Goal: Transaction & Acquisition: Purchase product/service

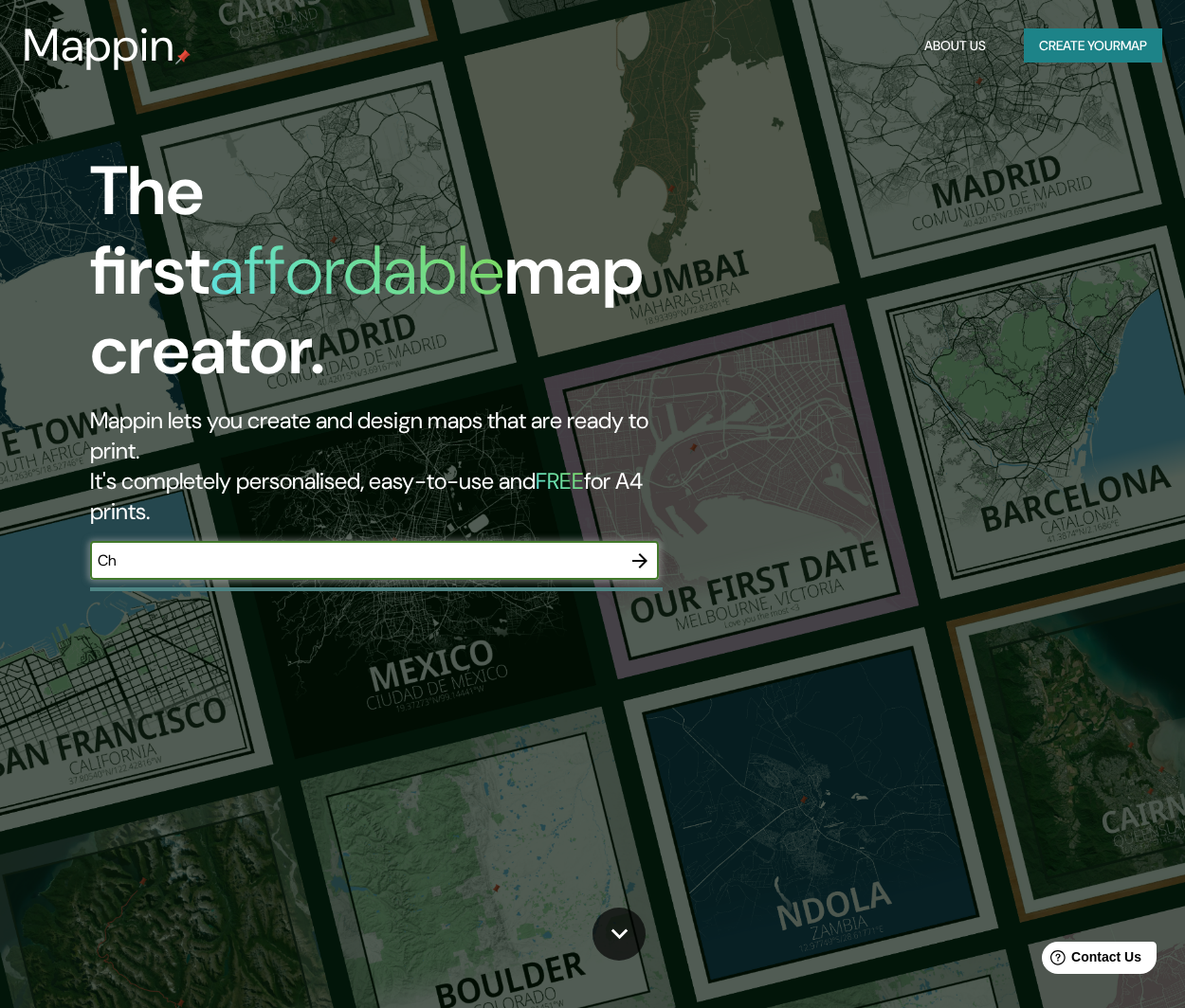
type input "C"
type input "Arica , [GEOGRAPHIC_DATA]"
click at [645, 549] on icon "button" at bounding box center [640, 561] width 23 height 23
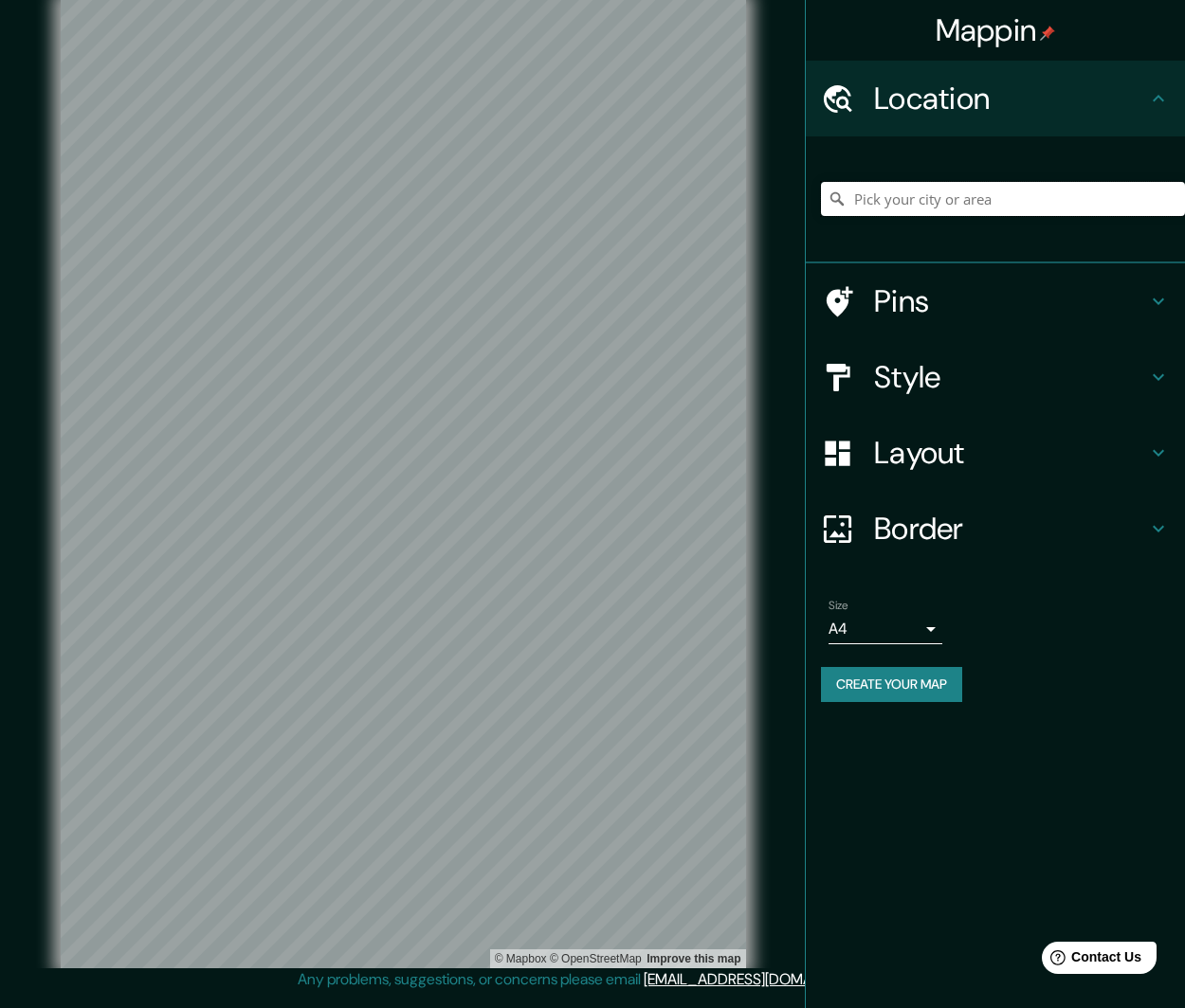
click at [911, 211] on input "Pick your city or area" at bounding box center [1002, 198] width 364 height 34
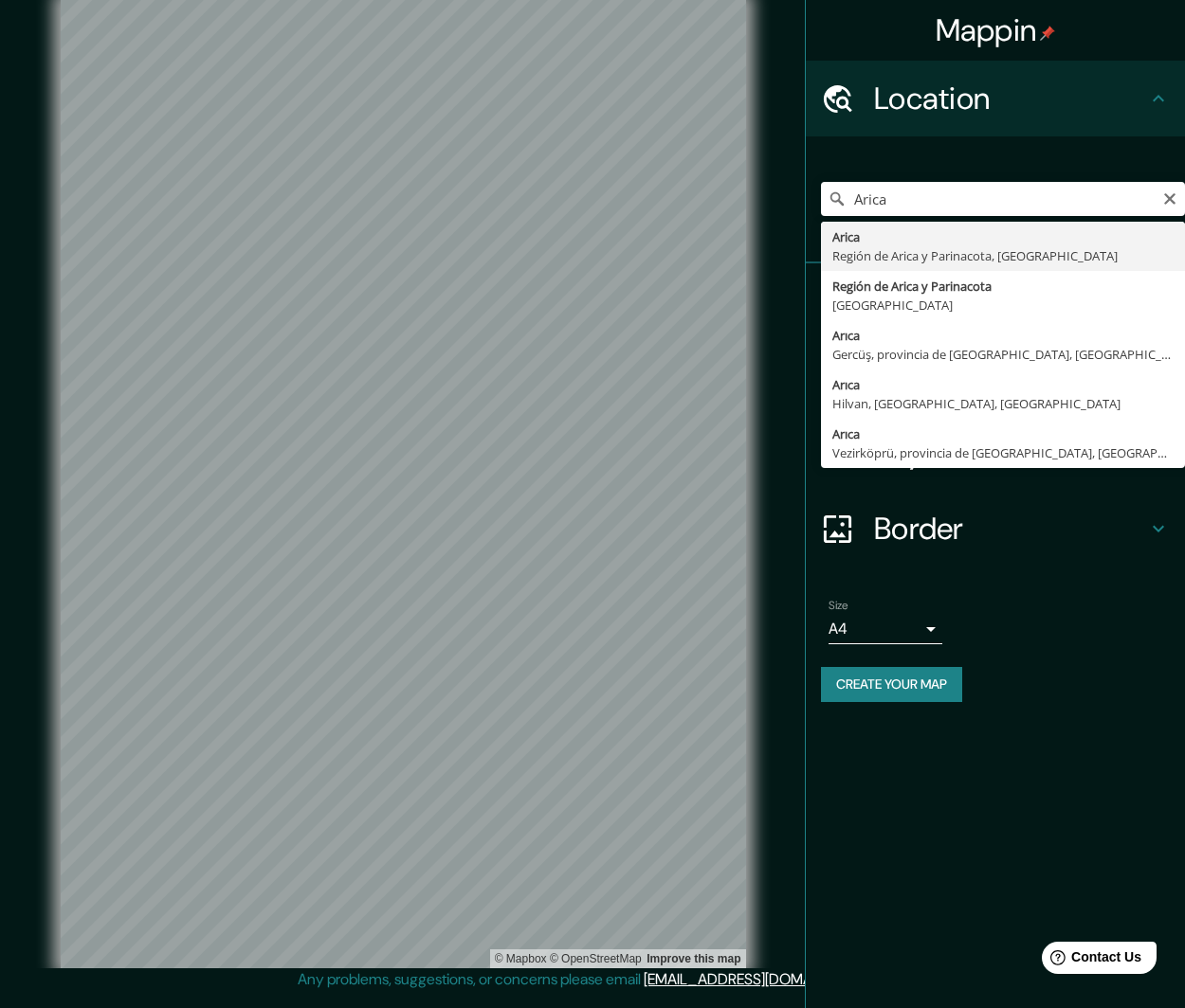
type input "Arica, [GEOGRAPHIC_DATA] y Parinacota, [GEOGRAPHIC_DATA]"
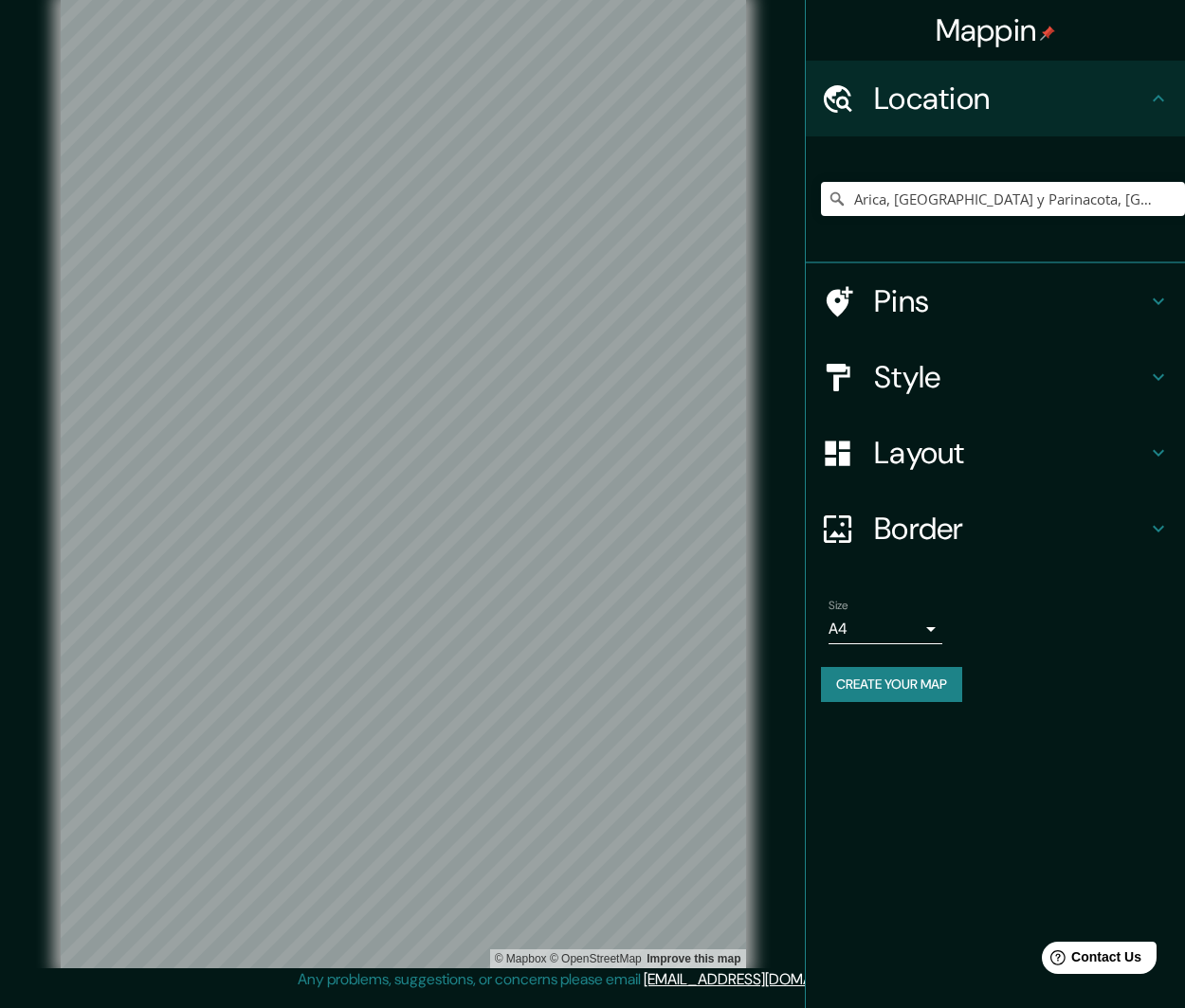
click at [1146, 309] on h4 "Pins" at bounding box center [1010, 300] width 273 height 38
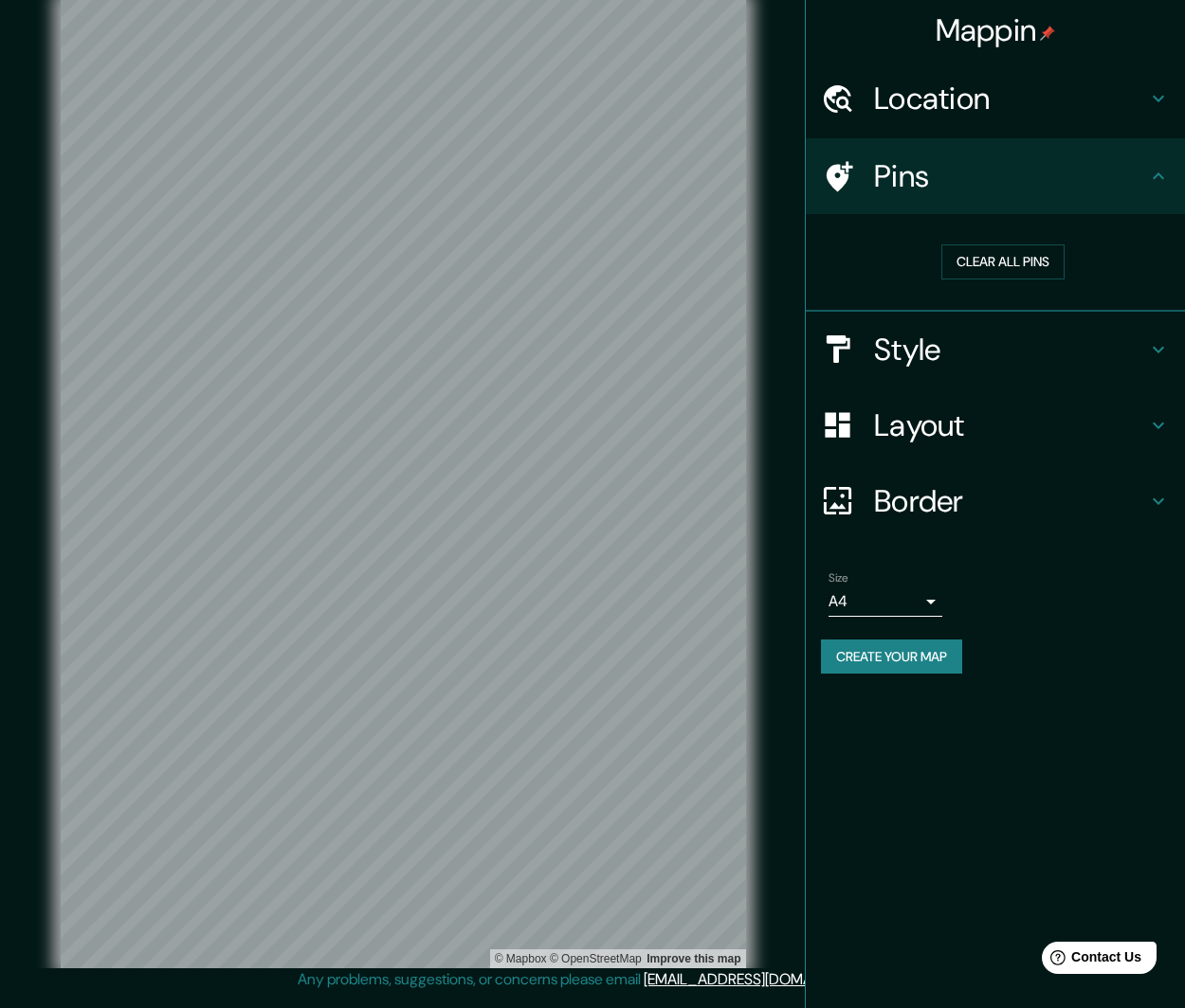
click at [1150, 185] on icon at bounding box center [1159, 177] width 23 height 23
click at [1159, 333] on div "Style" at bounding box center [995, 350] width 380 height 76
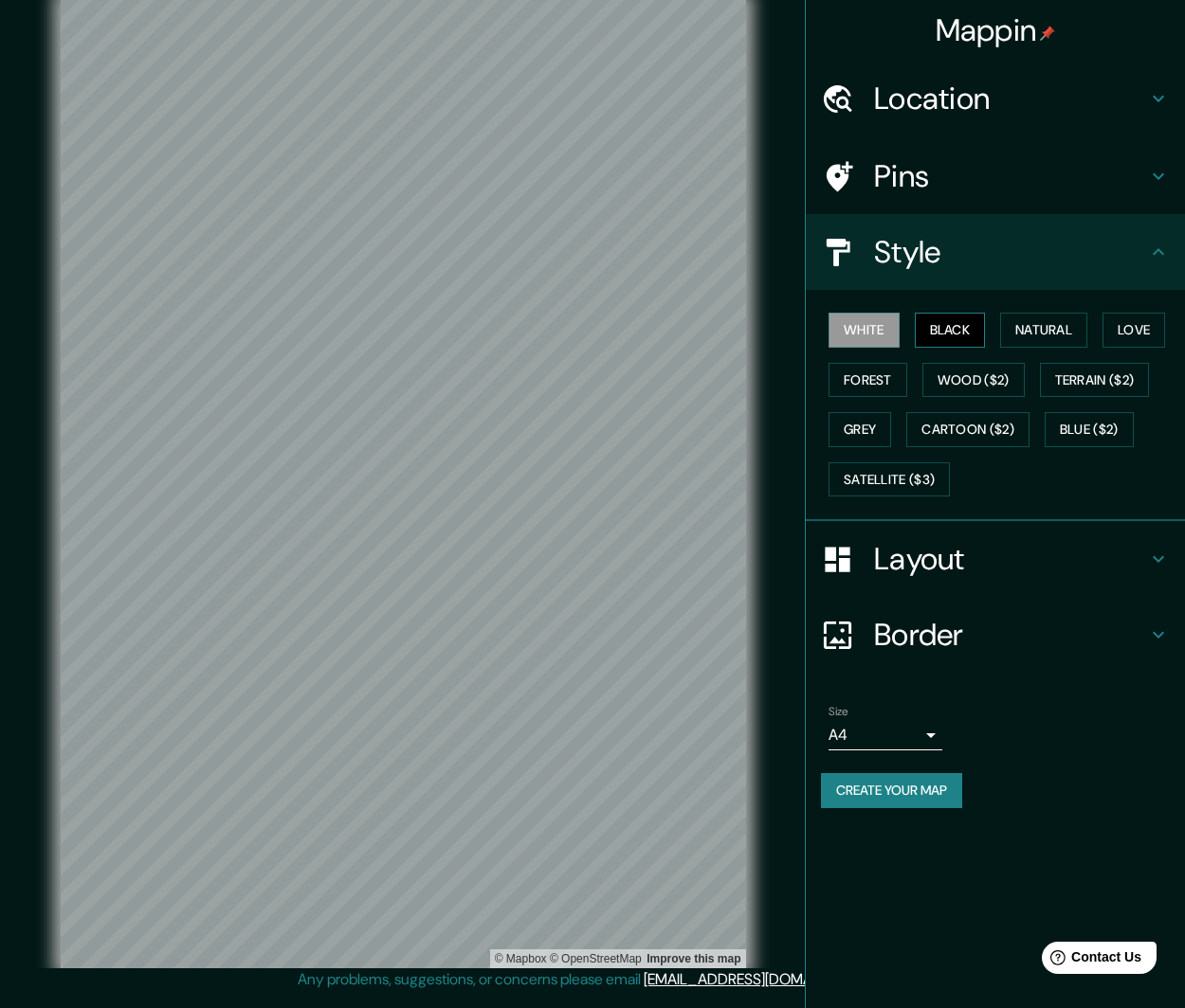
click at [956, 333] on button "Black" at bounding box center [950, 330] width 71 height 35
click at [878, 325] on button "White" at bounding box center [864, 330] width 71 height 35
click at [1040, 321] on button "Natural" at bounding box center [1043, 330] width 87 height 35
click at [996, 387] on button "Wood ($2)" at bounding box center [973, 380] width 102 height 35
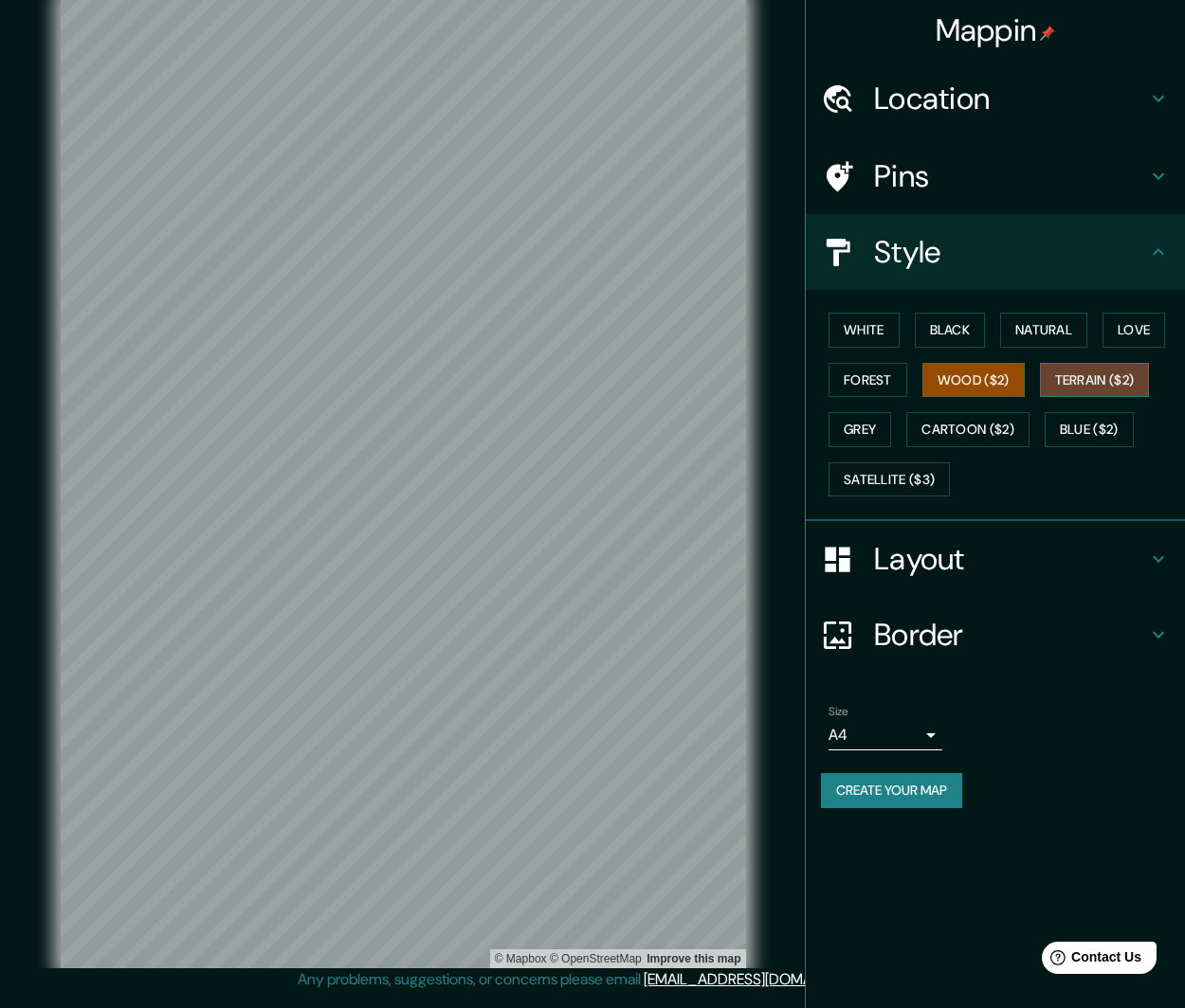
click at [1096, 377] on button "Terrain ($2)" at bounding box center [1095, 380] width 110 height 35
click at [1003, 426] on button "Cartoon ($2)" at bounding box center [968, 430] width 124 height 35
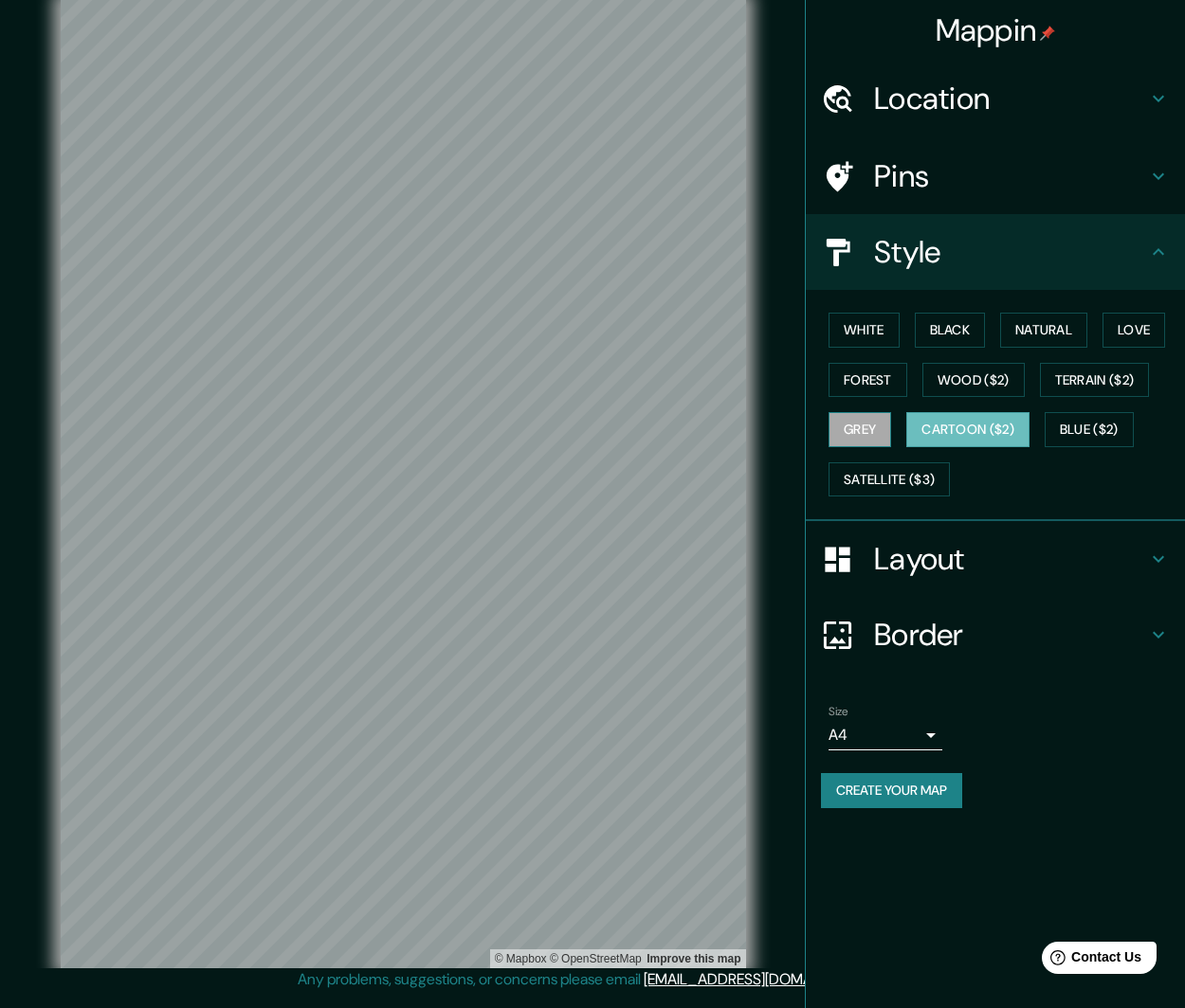
click at [865, 422] on button "Grey" at bounding box center [860, 430] width 63 height 35
click at [929, 477] on button "Satellite ($3)" at bounding box center [889, 480] width 122 height 35
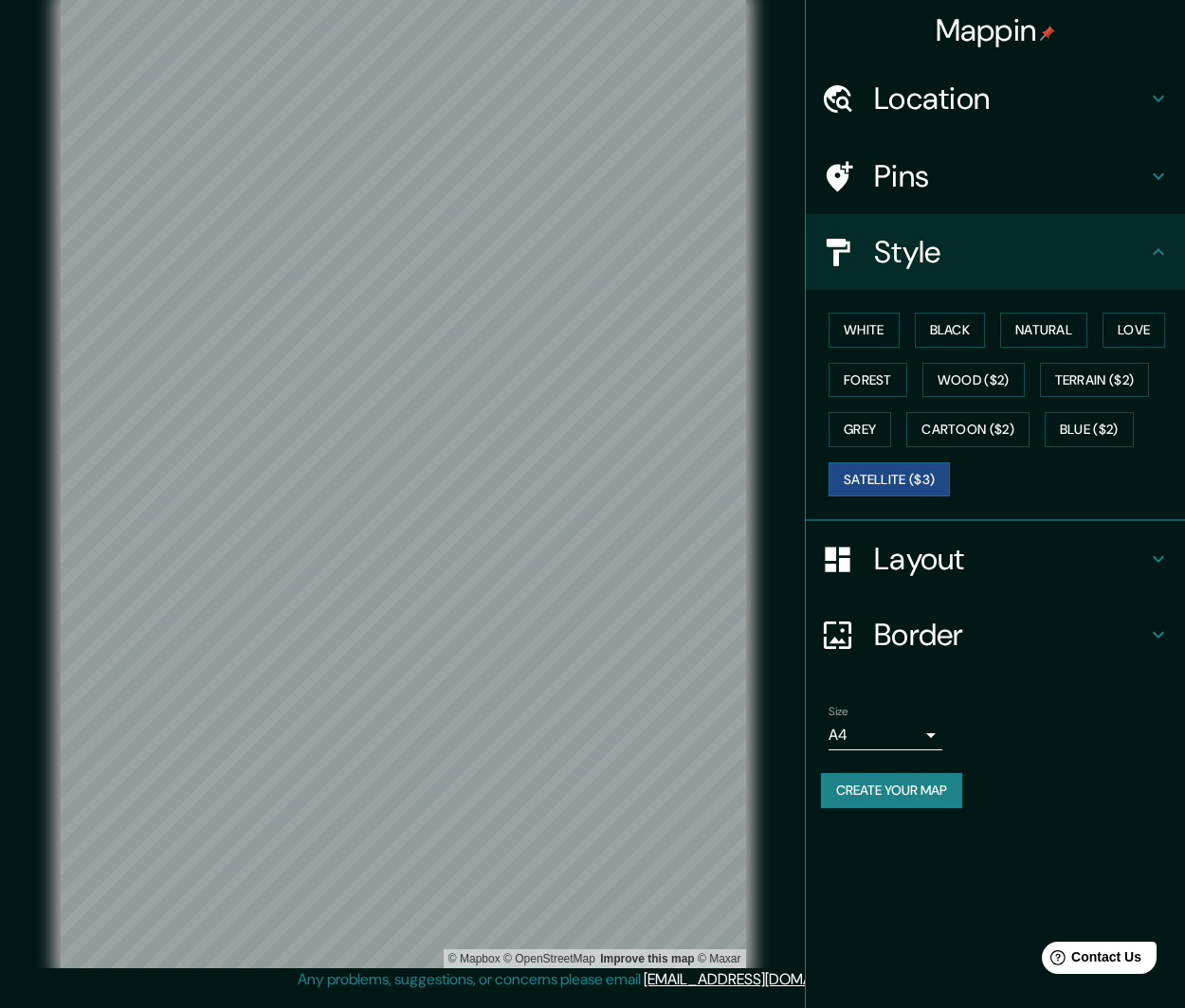
click at [1064, 632] on h4 "Border" at bounding box center [1010, 634] width 273 height 38
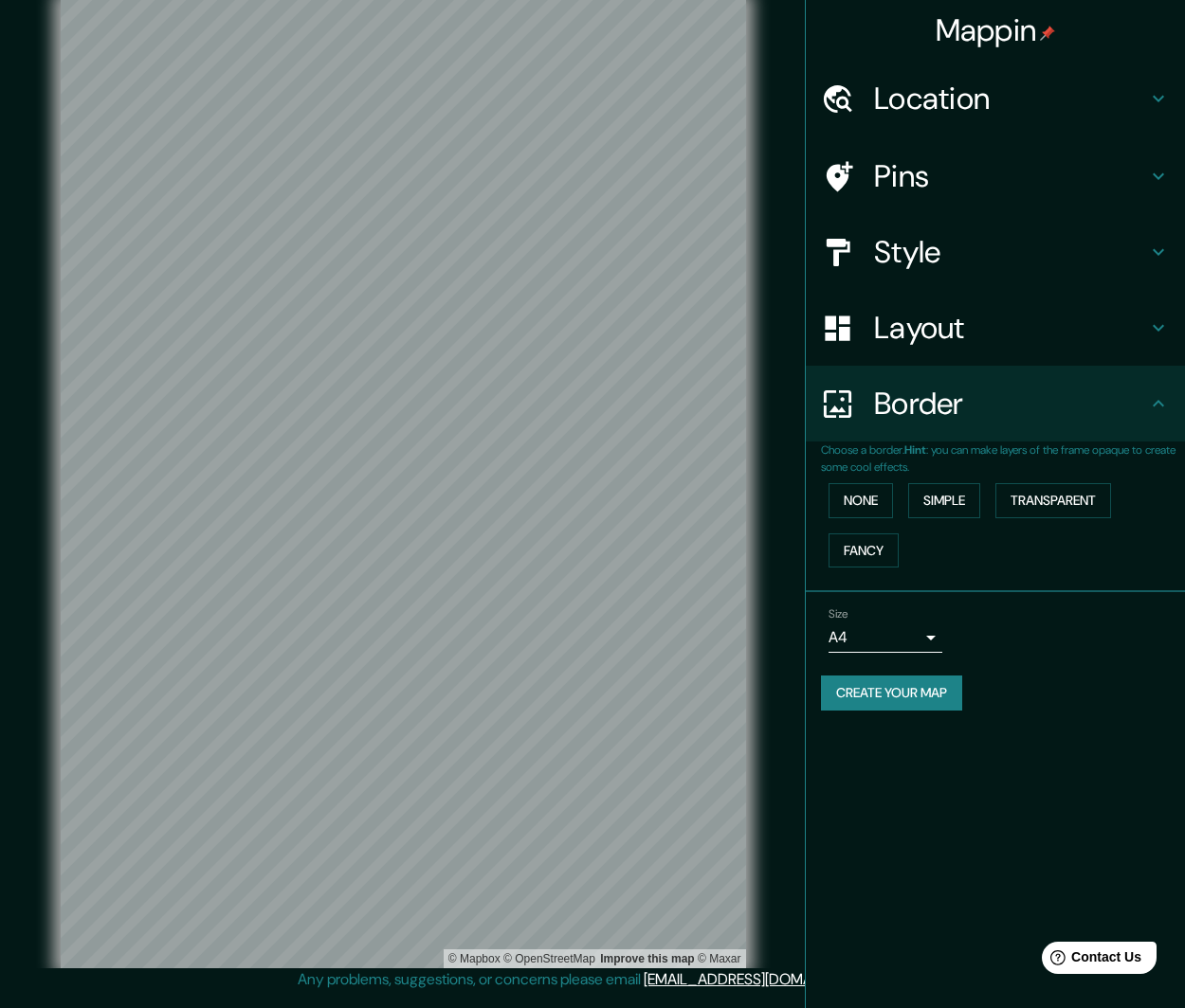
click at [1157, 420] on div "Border" at bounding box center [995, 404] width 380 height 76
click at [1168, 398] on icon at bounding box center [1159, 404] width 23 height 23
click at [1157, 330] on icon at bounding box center [1159, 328] width 23 height 23
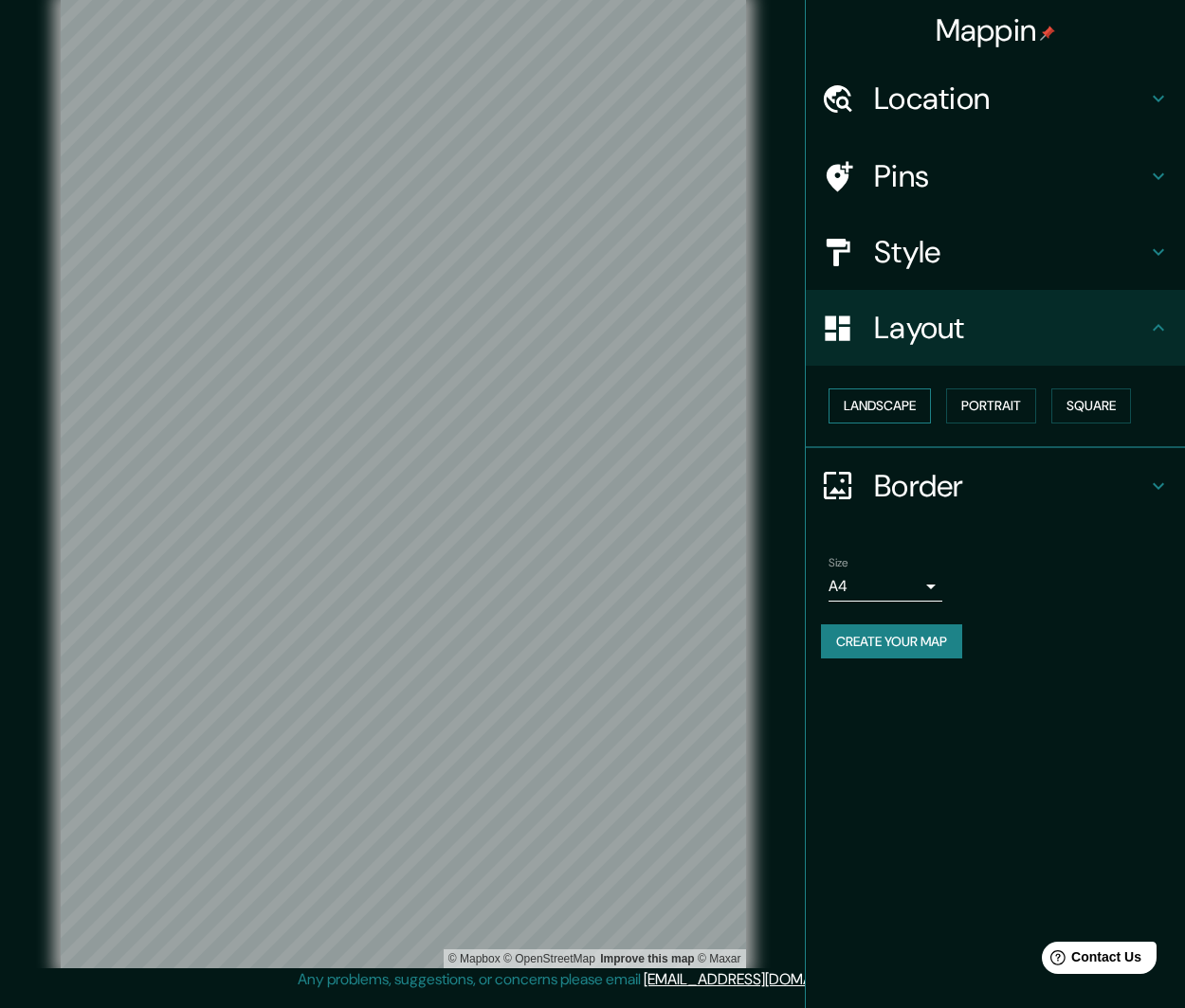
click at [886, 409] on button "Landscape" at bounding box center [880, 406] width 102 height 35
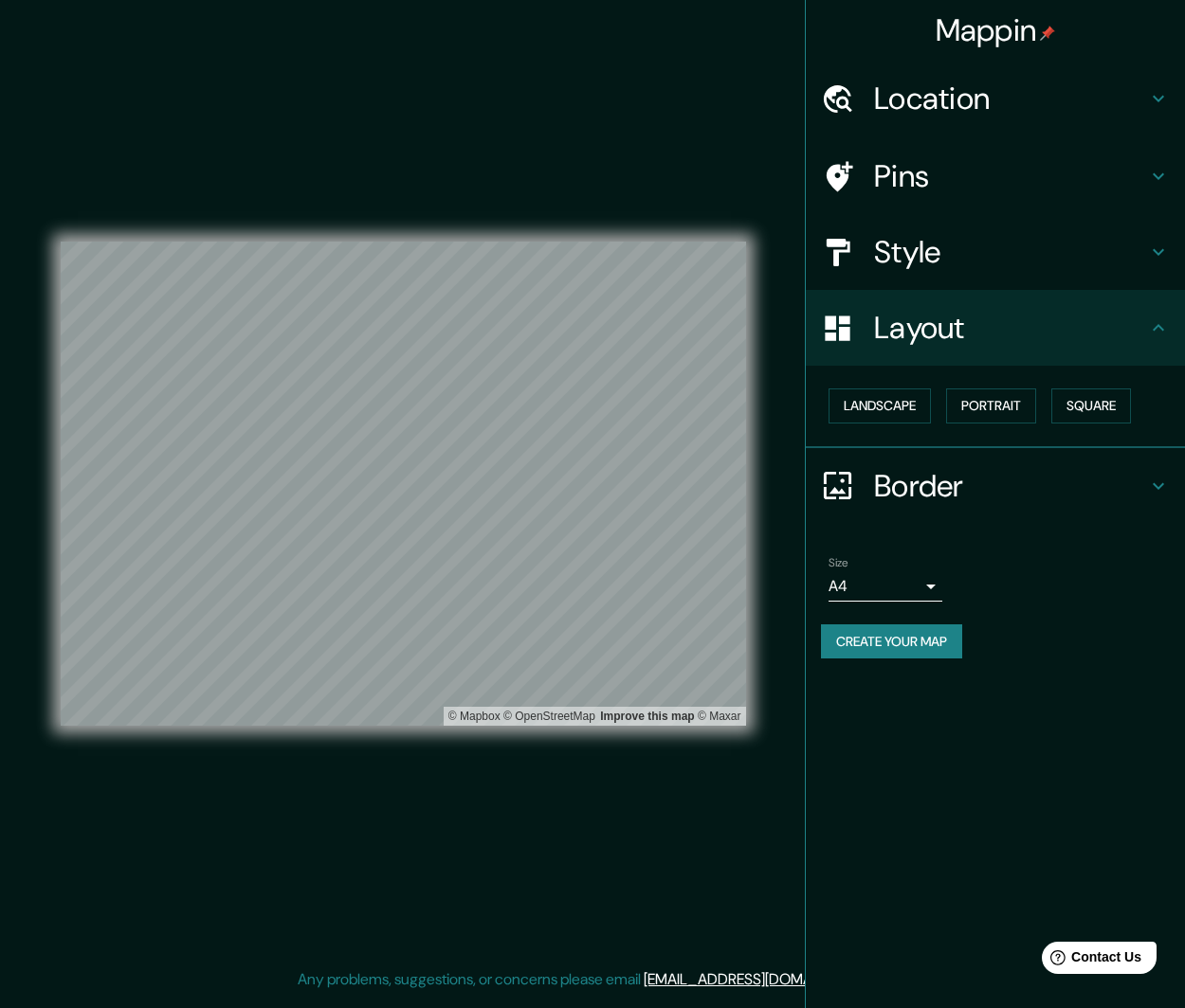
click at [1153, 184] on icon at bounding box center [1159, 177] width 23 height 23
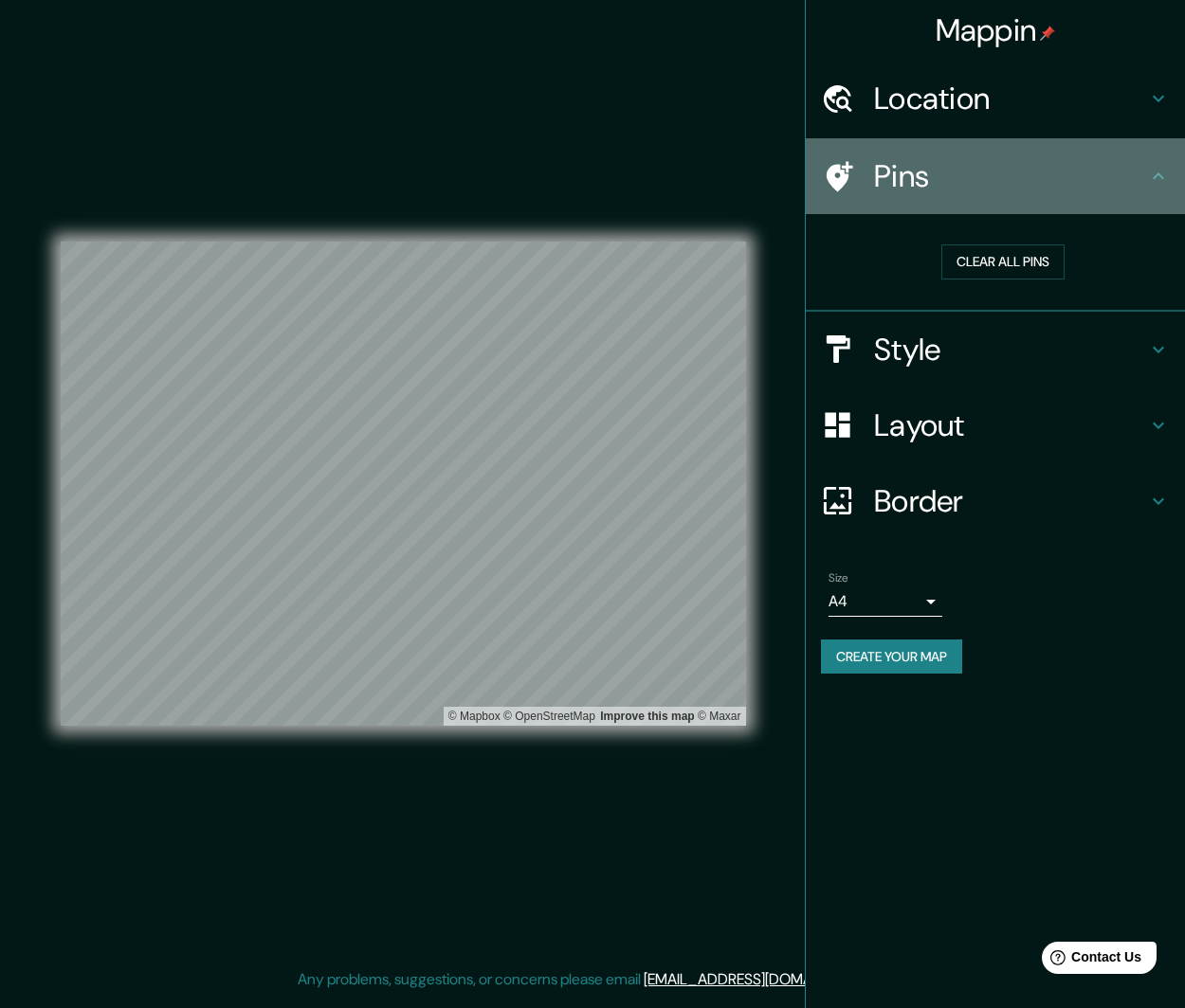
click at [1180, 186] on div "Pins" at bounding box center [995, 176] width 380 height 76
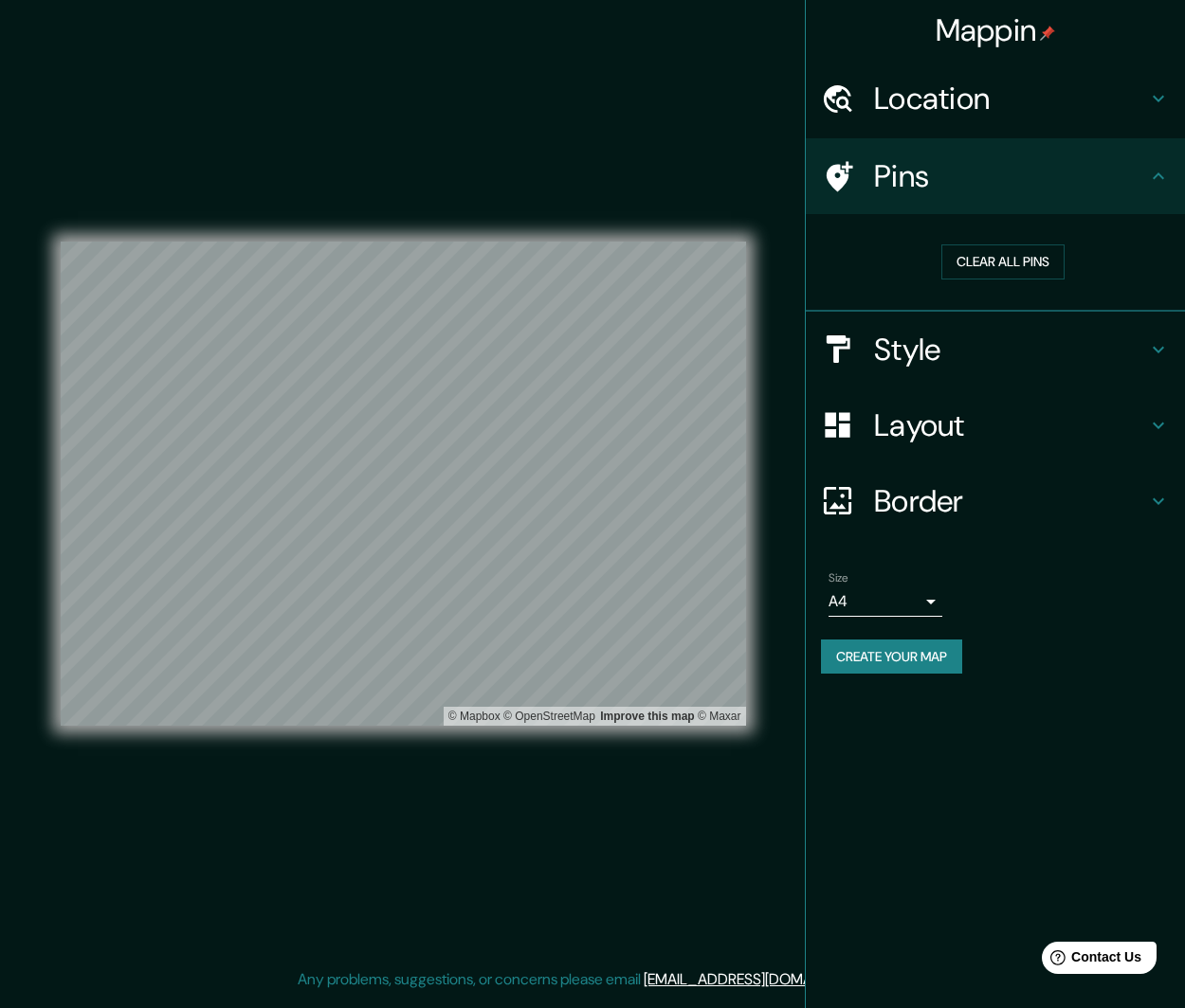
click at [1139, 426] on h4 "Layout" at bounding box center [1010, 425] width 273 height 38
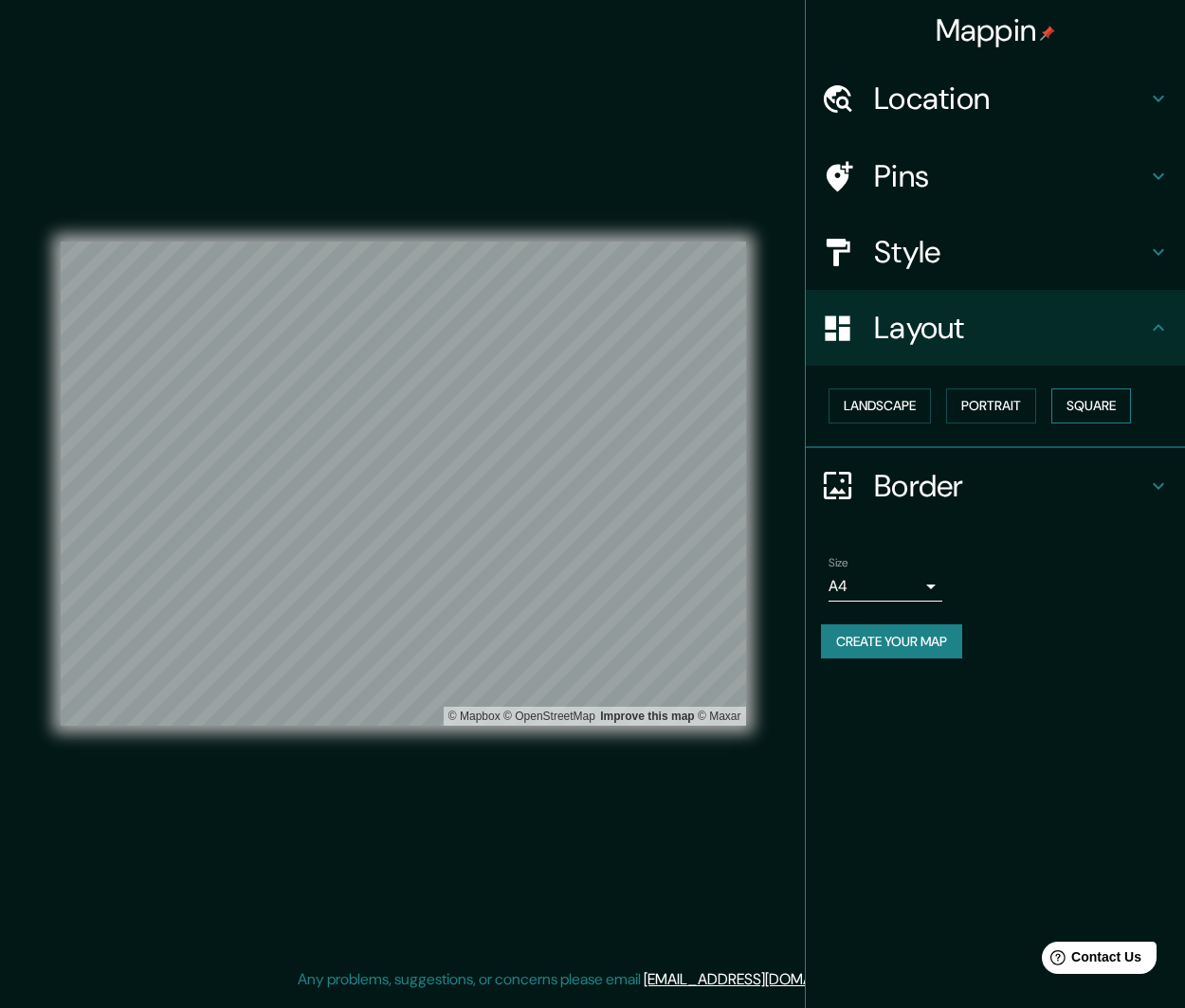
click at [1098, 402] on button "Square" at bounding box center [1090, 406] width 79 height 35
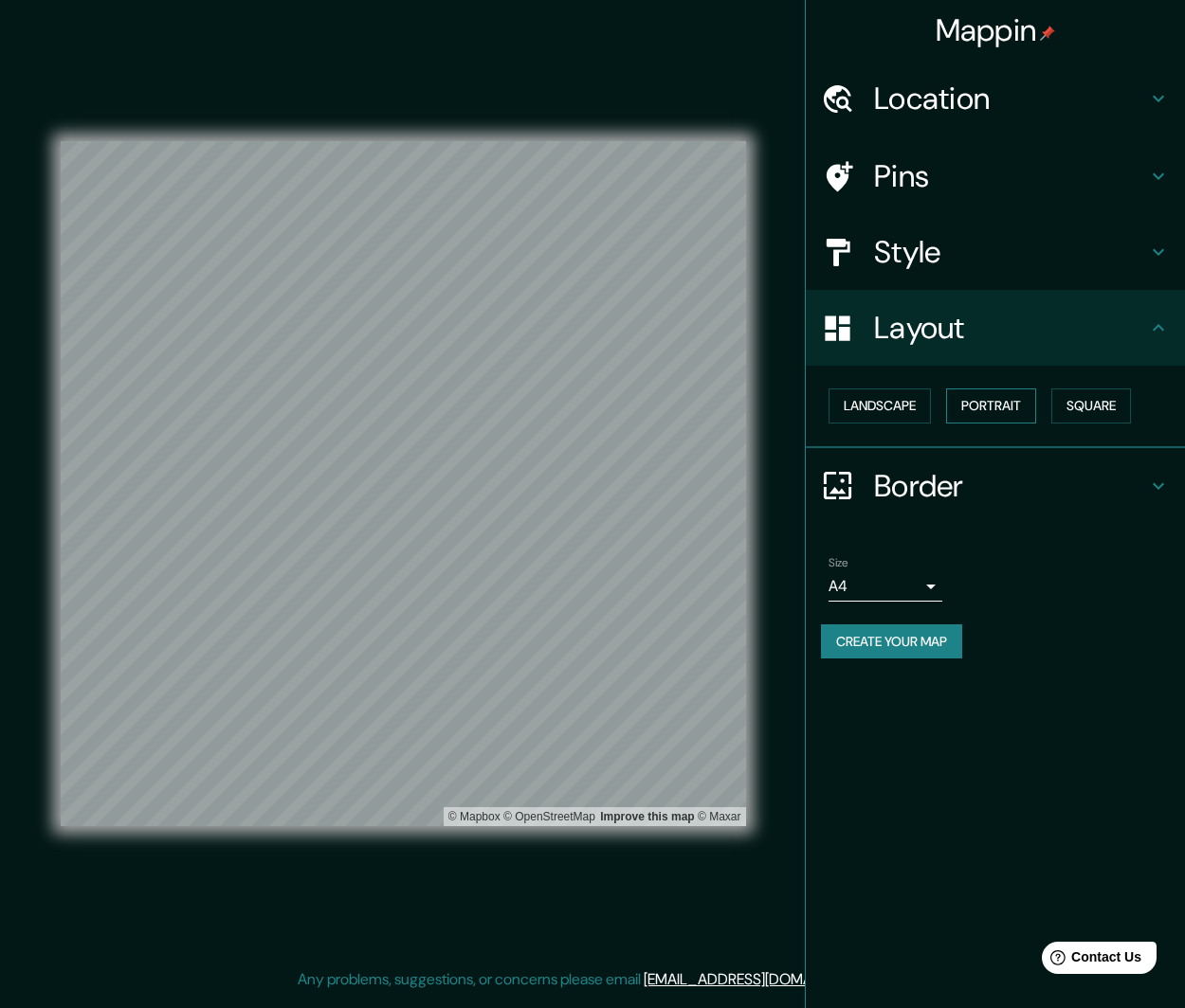
click at [1005, 402] on button "Portrait" at bounding box center [991, 406] width 90 height 35
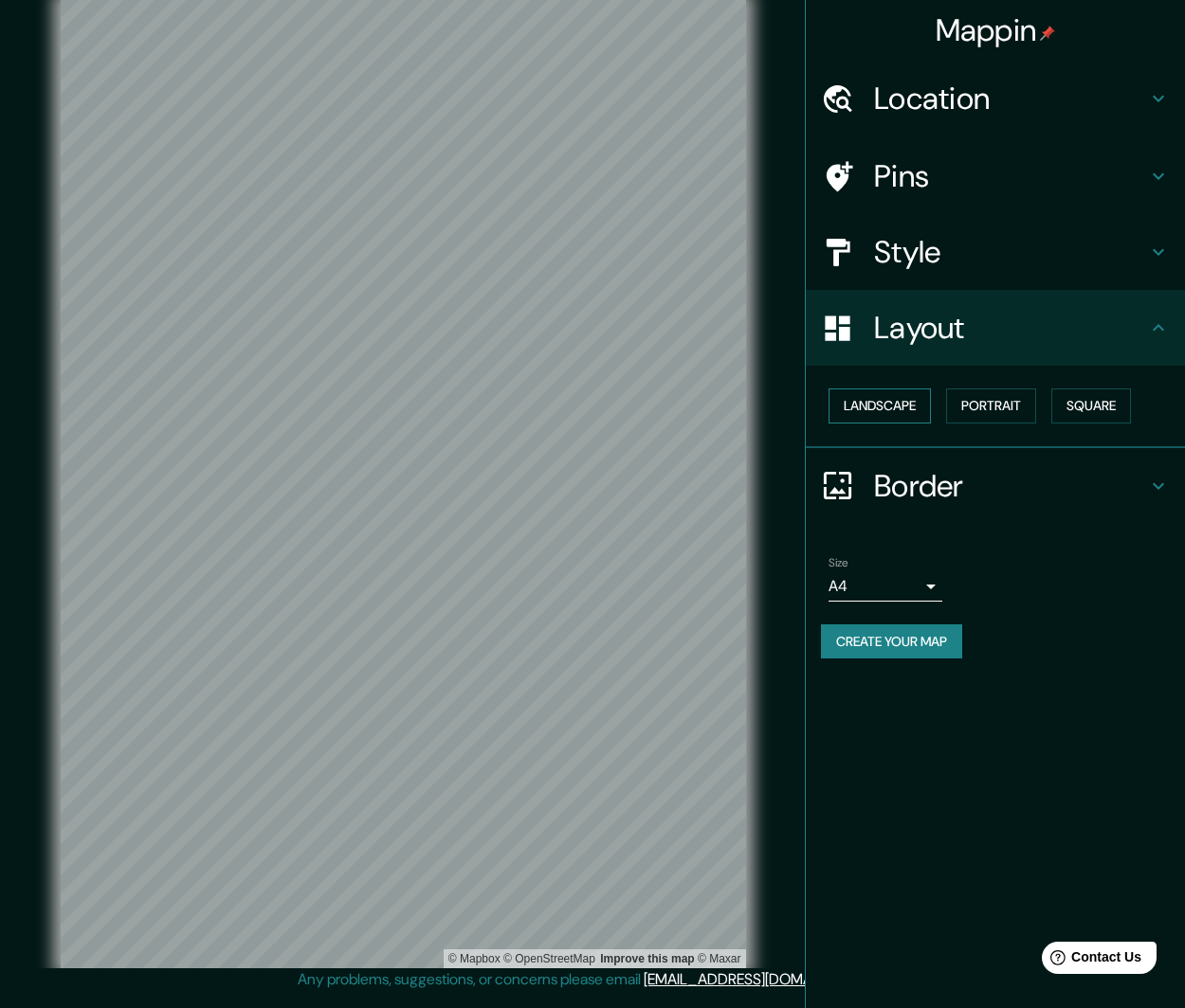
click at [883, 406] on button "Landscape" at bounding box center [880, 406] width 102 height 35
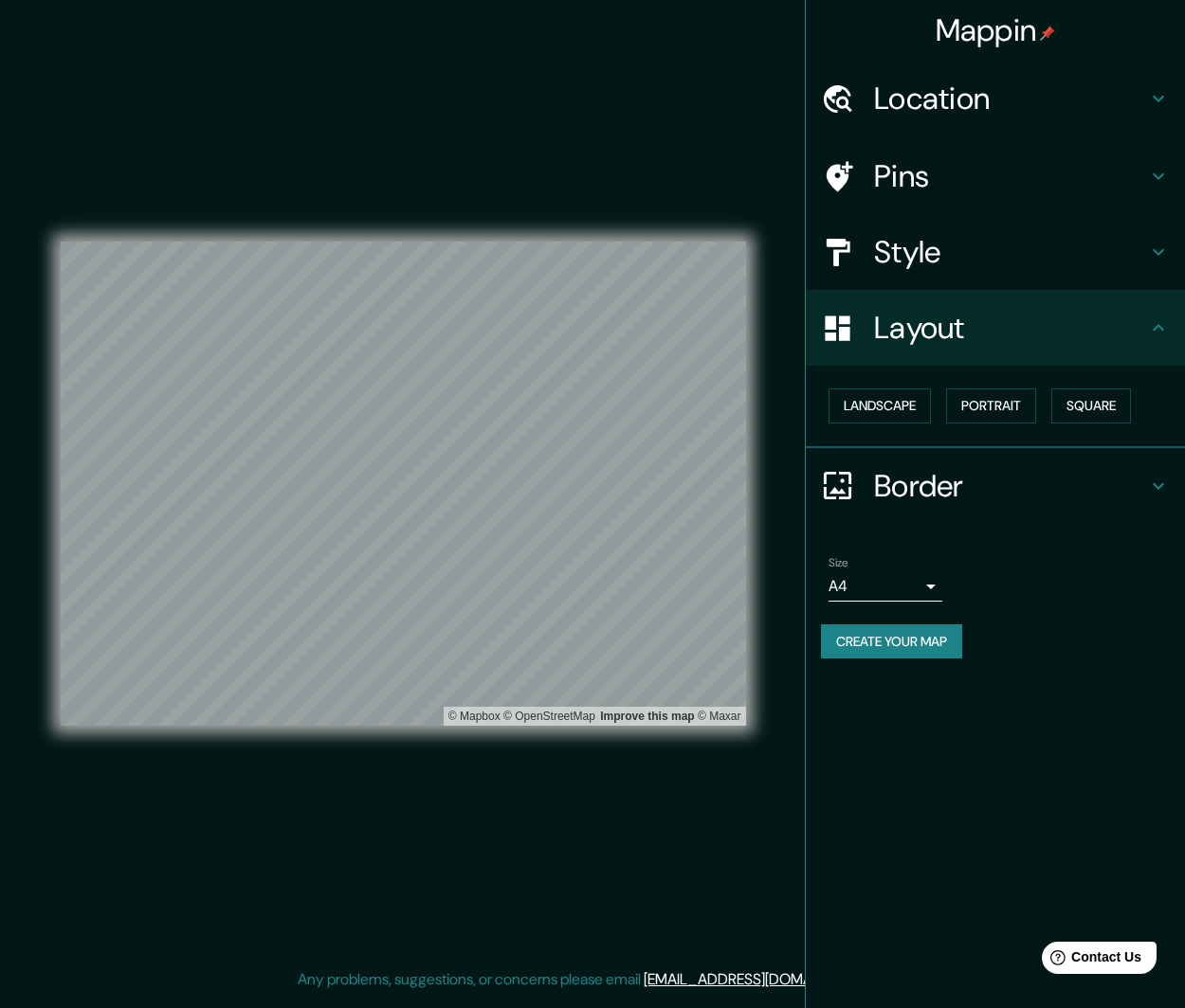
click at [1153, 475] on icon at bounding box center [1159, 487] width 23 height 23
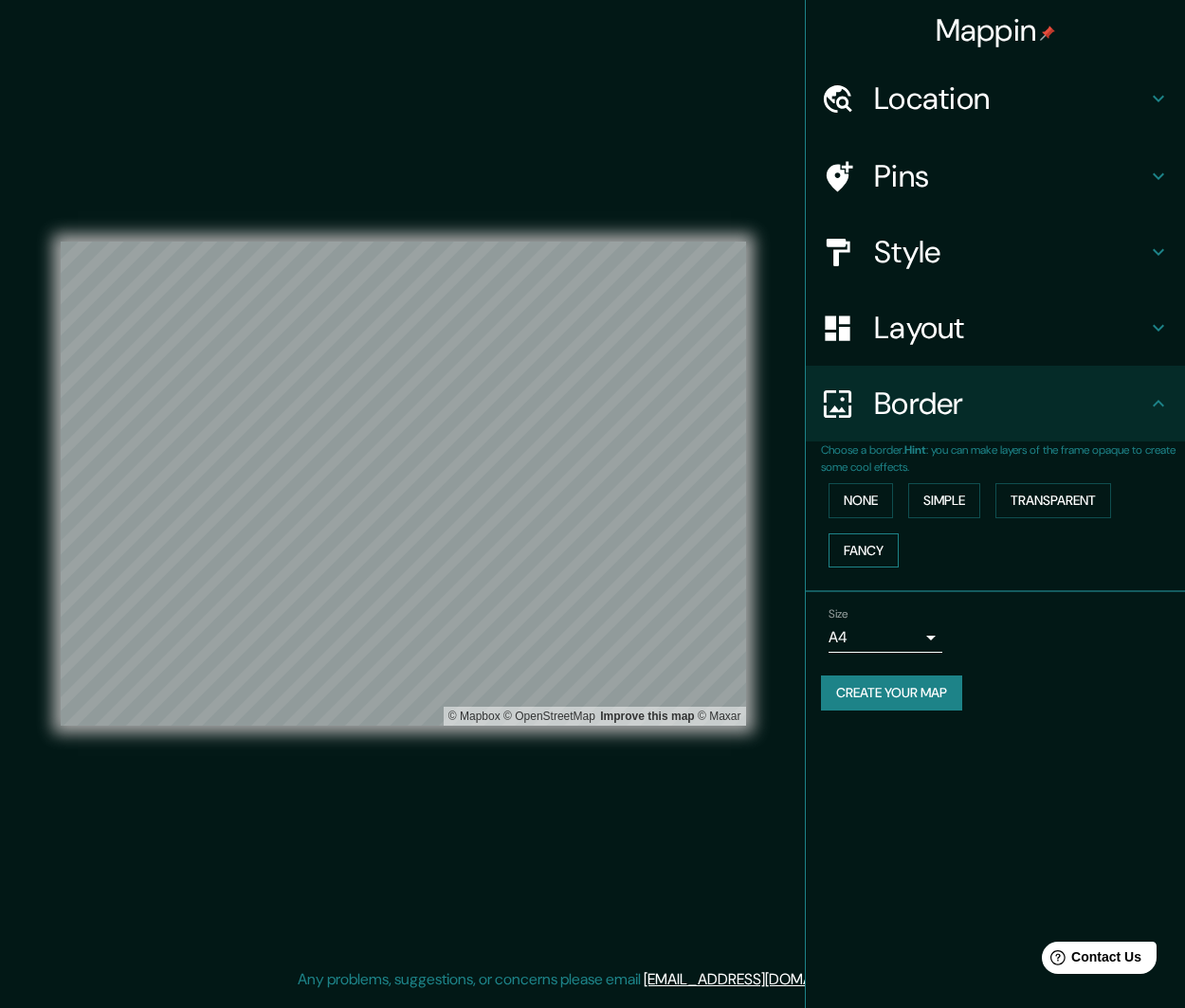
click at [862, 555] on button "Fancy" at bounding box center [863, 551] width 71 height 35
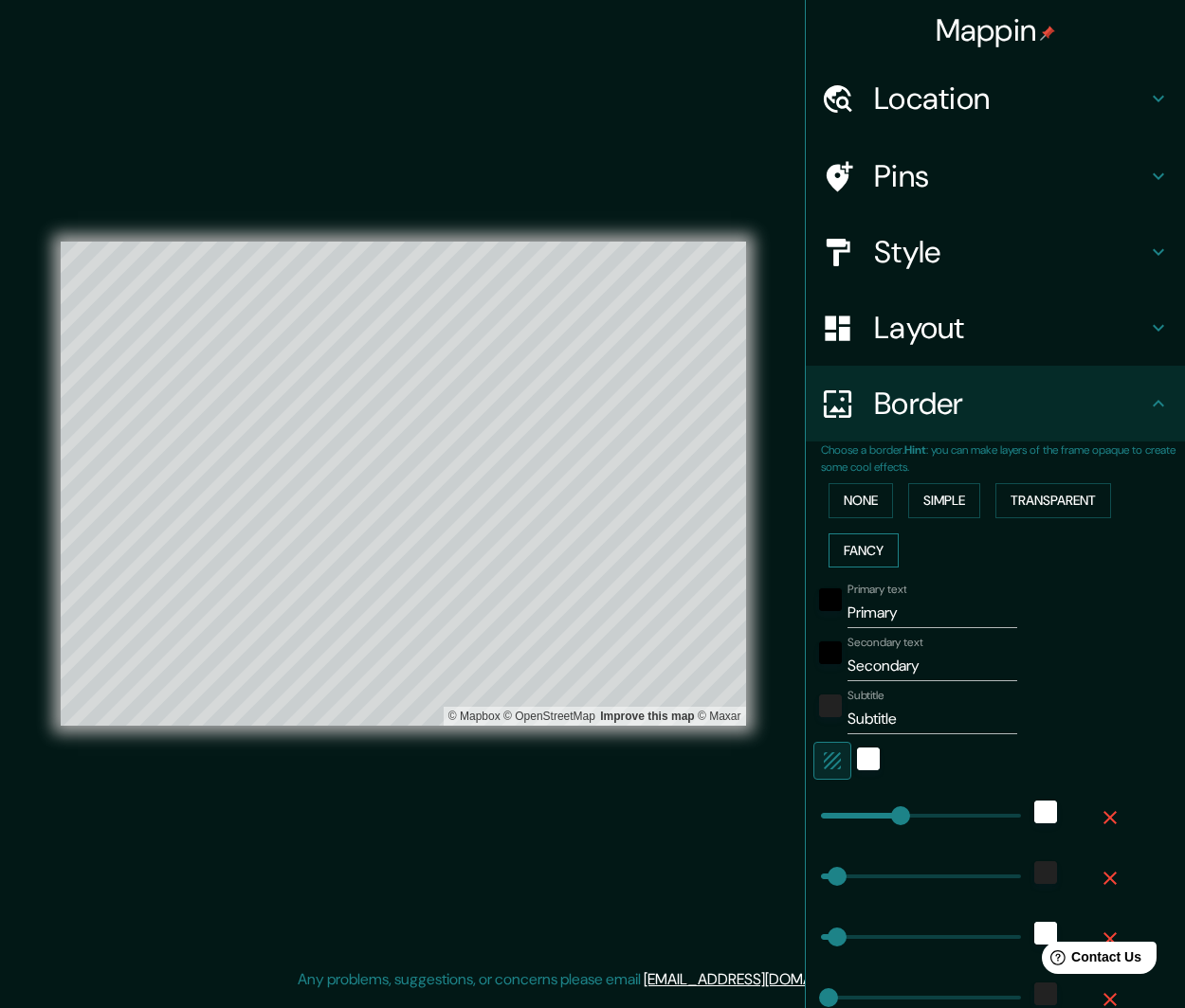
click at [860, 559] on button "Fancy" at bounding box center [863, 551] width 71 height 35
type input "289"
type input "58"
type input "29"
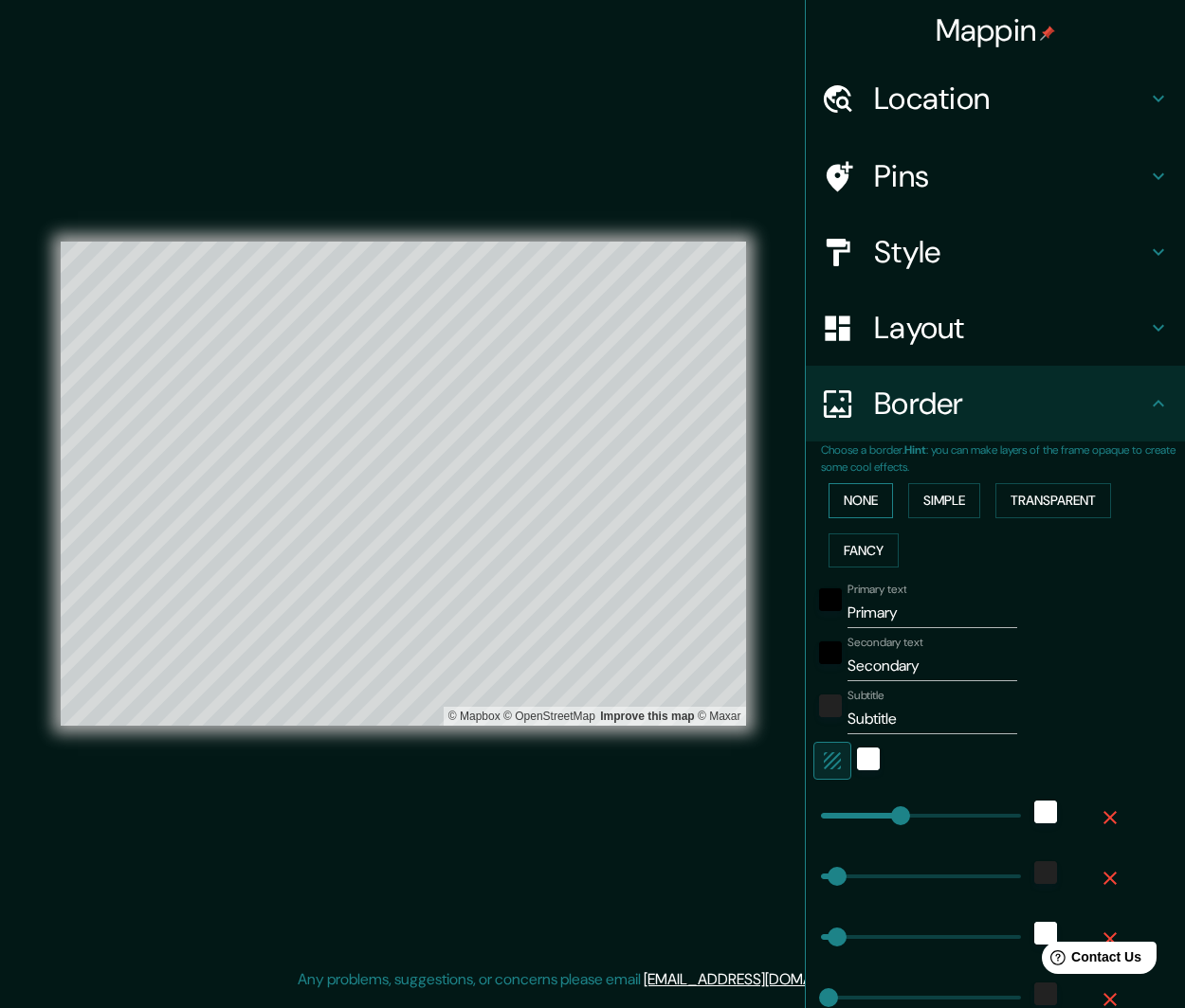
click at [868, 503] on button "None" at bounding box center [861, 501] width 65 height 35
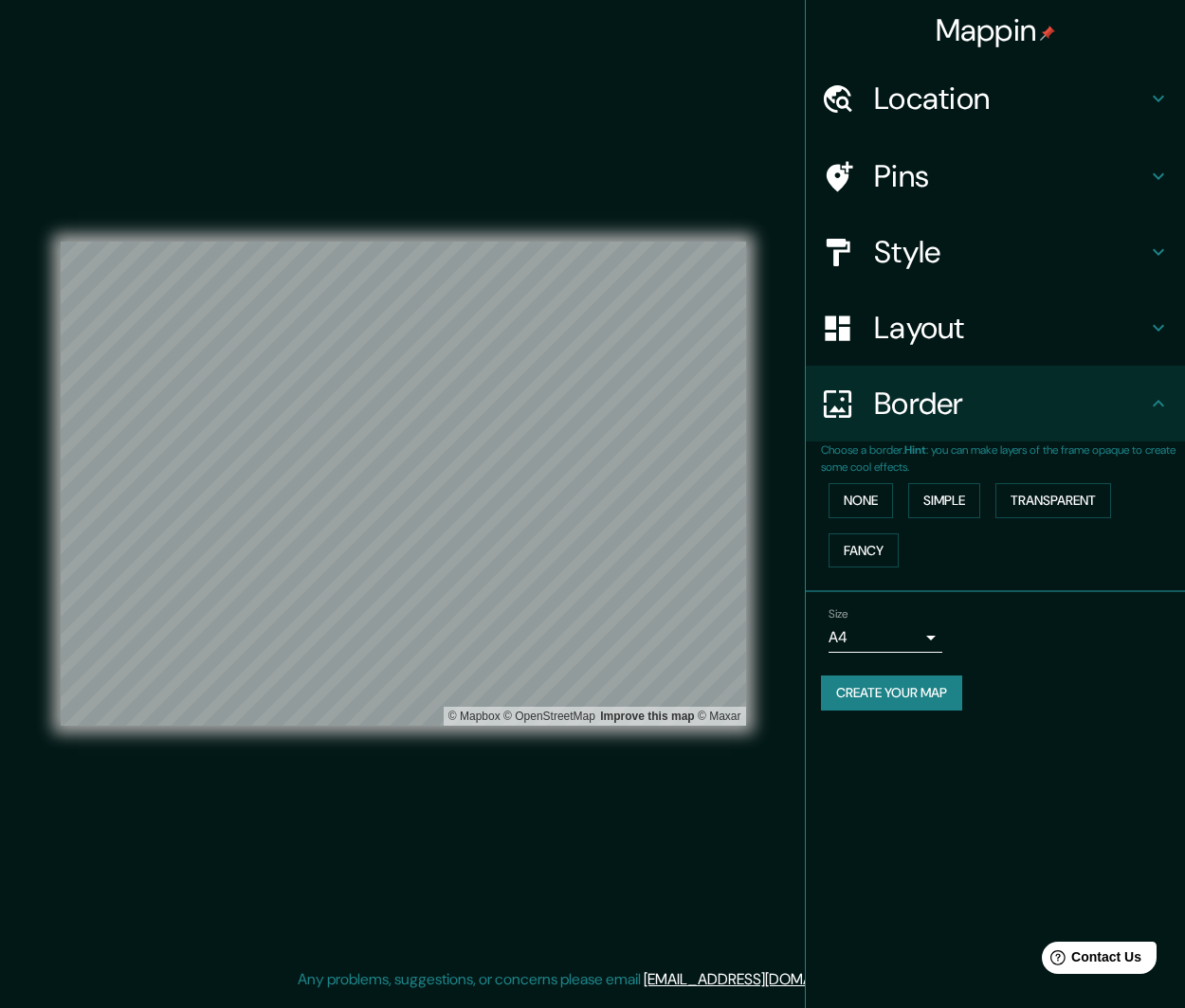
click at [1159, 405] on icon at bounding box center [1159, 404] width 23 height 23
click at [1168, 188] on div "Pins" at bounding box center [995, 176] width 380 height 76
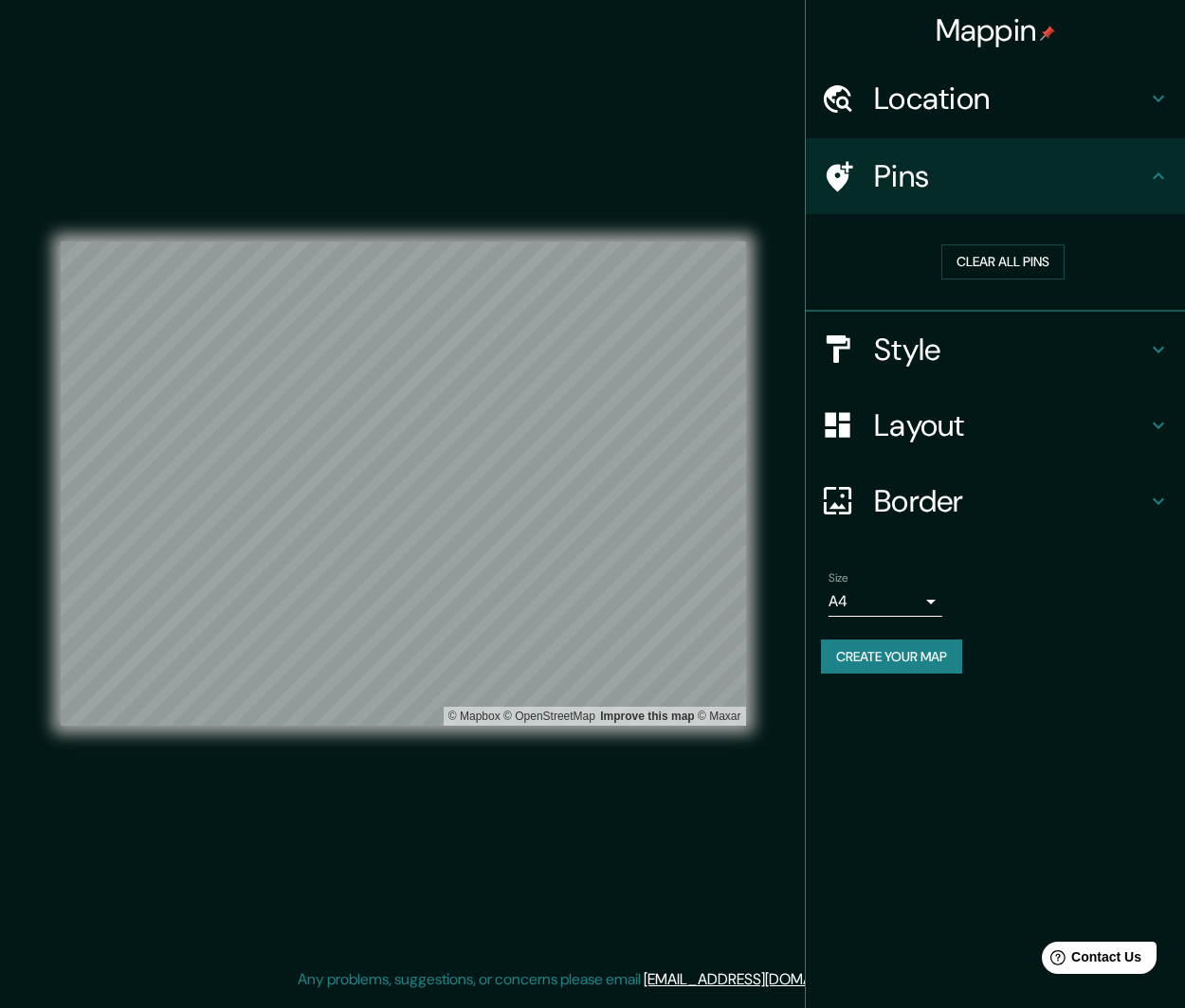
click at [1163, 181] on icon at bounding box center [1159, 177] width 23 height 23
click at [1130, 344] on h4 "Style" at bounding box center [1010, 350] width 273 height 38
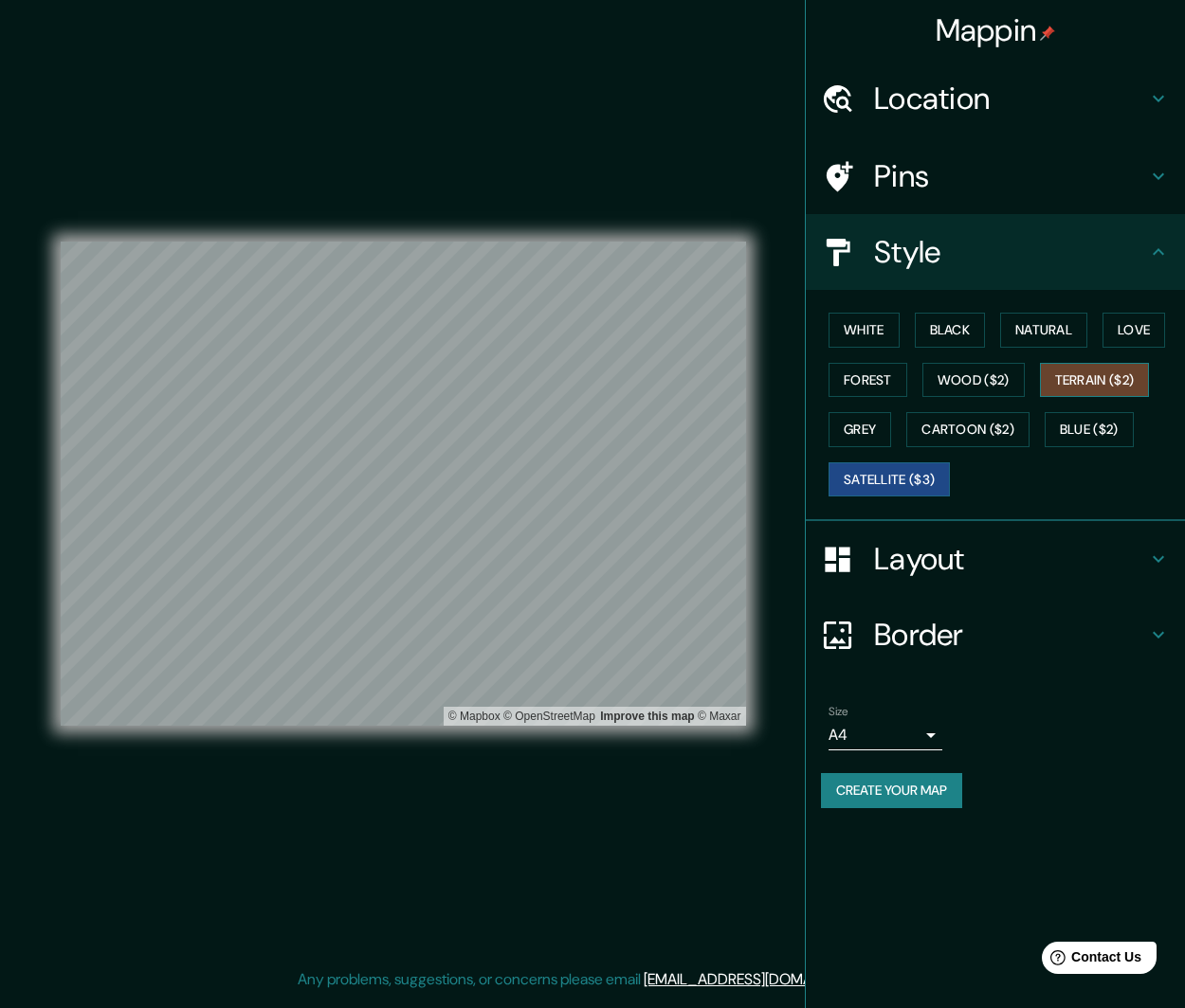
click at [1138, 378] on button "Terrain ($2)" at bounding box center [1095, 380] width 110 height 35
click at [1145, 325] on button "Love" at bounding box center [1133, 330] width 63 height 35
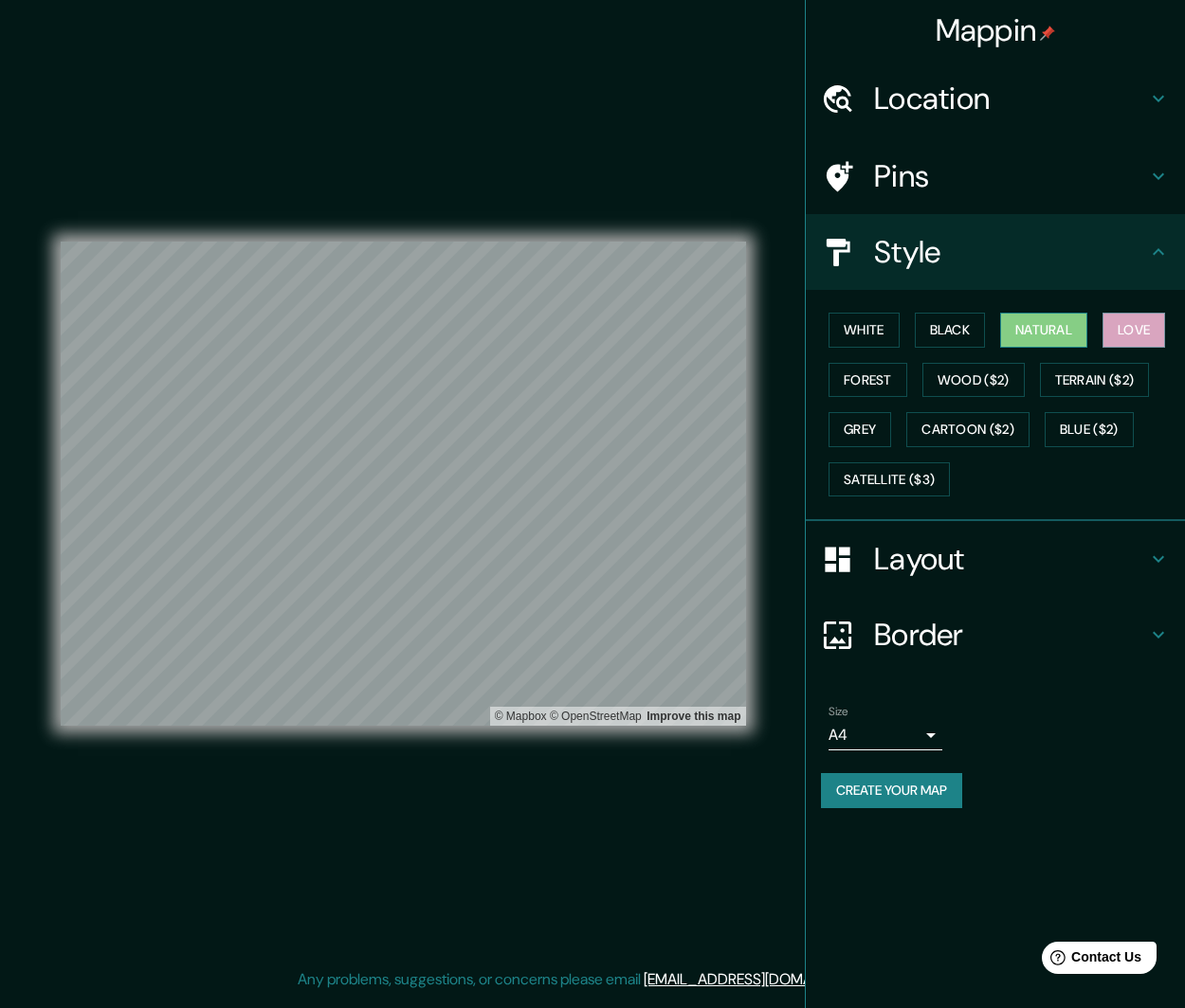
click at [1038, 333] on button "Natural" at bounding box center [1043, 330] width 87 height 35
click at [884, 331] on button "White" at bounding box center [864, 330] width 71 height 35
click at [1160, 266] on div "Style" at bounding box center [995, 252] width 380 height 76
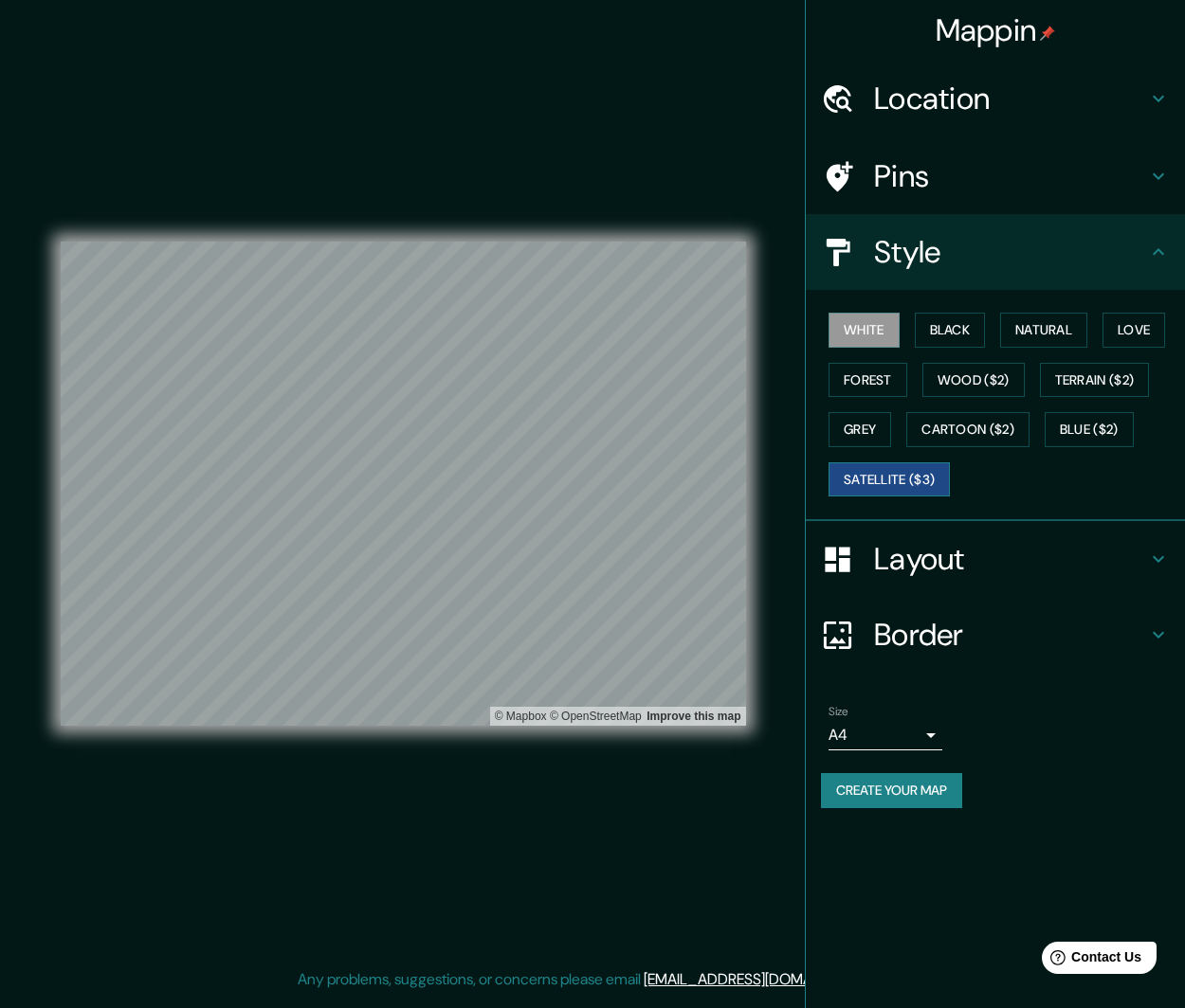
click at [939, 470] on button "Satellite ($3)" at bounding box center [889, 480] width 122 height 35
